Goal: Information Seeking & Learning: Learn about a topic

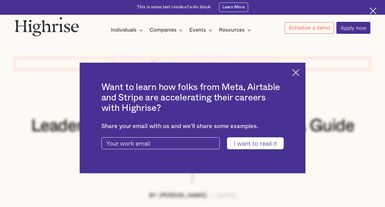
click at [339, 59] on div "Want to learn how folks from Meta, Airtable and Stripe are accelerating their c…" at bounding box center [192, 117] width 385 height 207
click at [299, 70] on img at bounding box center [296, 72] width 7 height 7
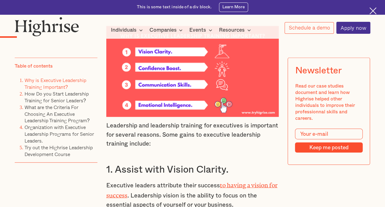
scroll to position [613, 0]
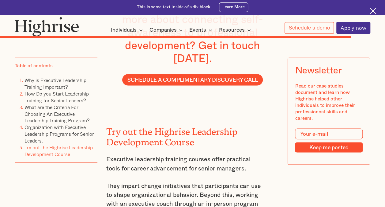
scroll to position [3987, 0]
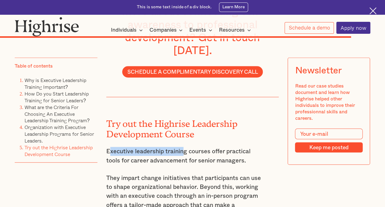
drag, startPoint x: 107, startPoint y: 80, endPoint x: 184, endPoint y: 81, distance: 76.7
click at [184, 147] on p "Executive leadership training courses offer practical tools for career advancem…" at bounding box center [183, 156] width 155 height 18
click at [185, 147] on p "Executive leadership training courses offer practical tools for career advancem…" at bounding box center [183, 156] width 155 height 18
click at [182, 147] on p "Executive leadership training courses offer practical tools for career advancem…" at bounding box center [183, 156] width 155 height 18
drag, startPoint x: 182, startPoint y: 82, endPoint x: 207, endPoint y: 80, distance: 25.2
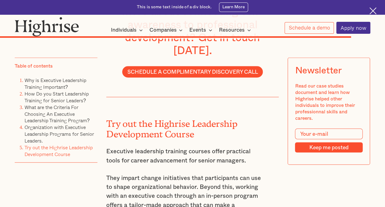
click at [207, 147] on p "Executive leadership training courses offer practical tools for career advancem…" at bounding box center [183, 156] width 155 height 18
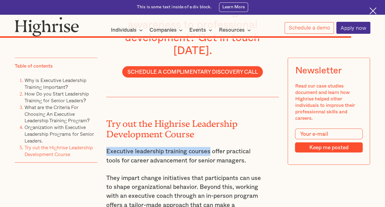
drag, startPoint x: 209, startPoint y: 80, endPoint x: 100, endPoint y: 76, distance: 109.5
copy p "Executive leadership training courses"
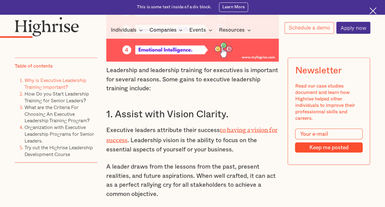
scroll to position [596, 0]
